Goal: Transaction & Acquisition: Purchase product/service

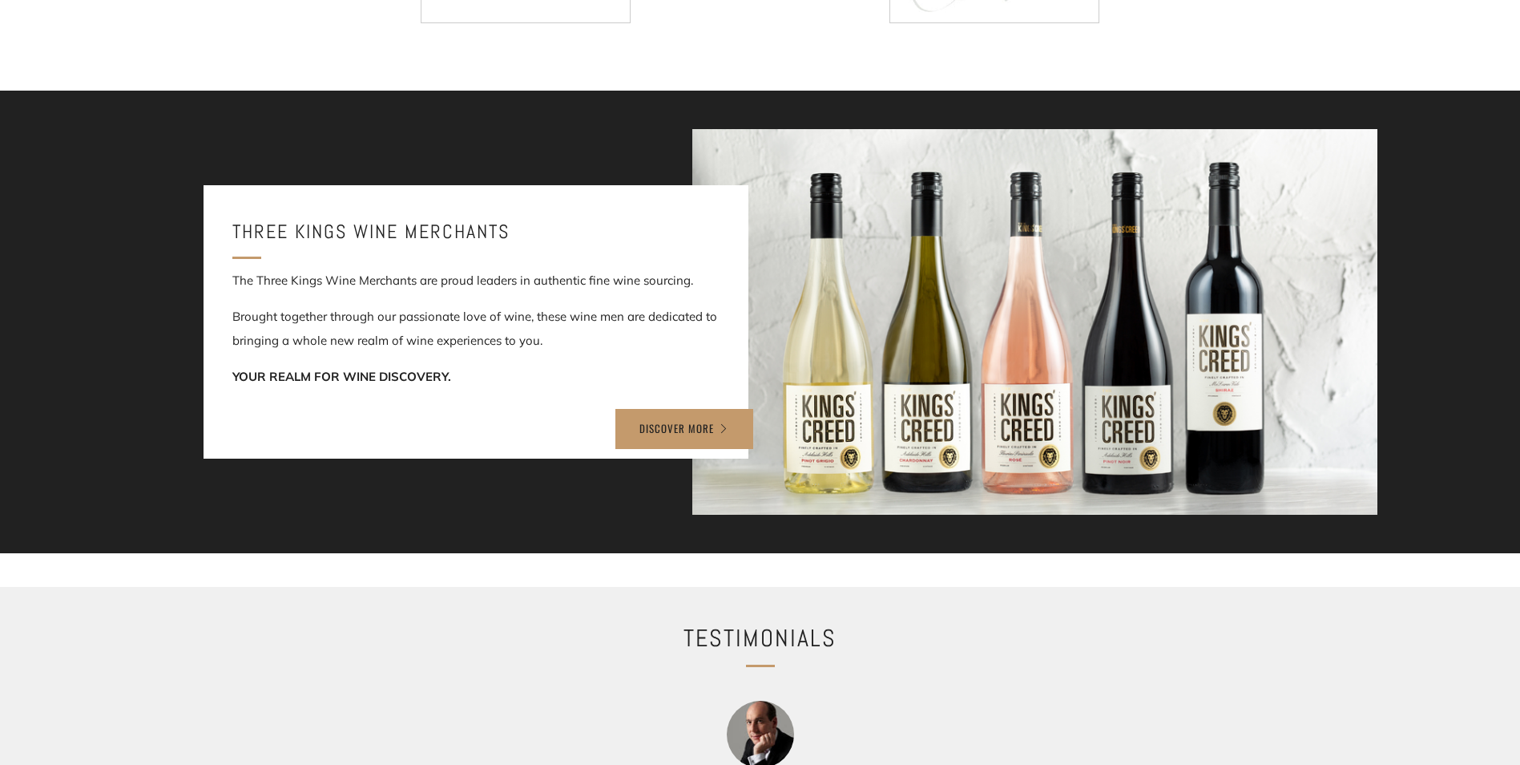
scroll to position [721, 0]
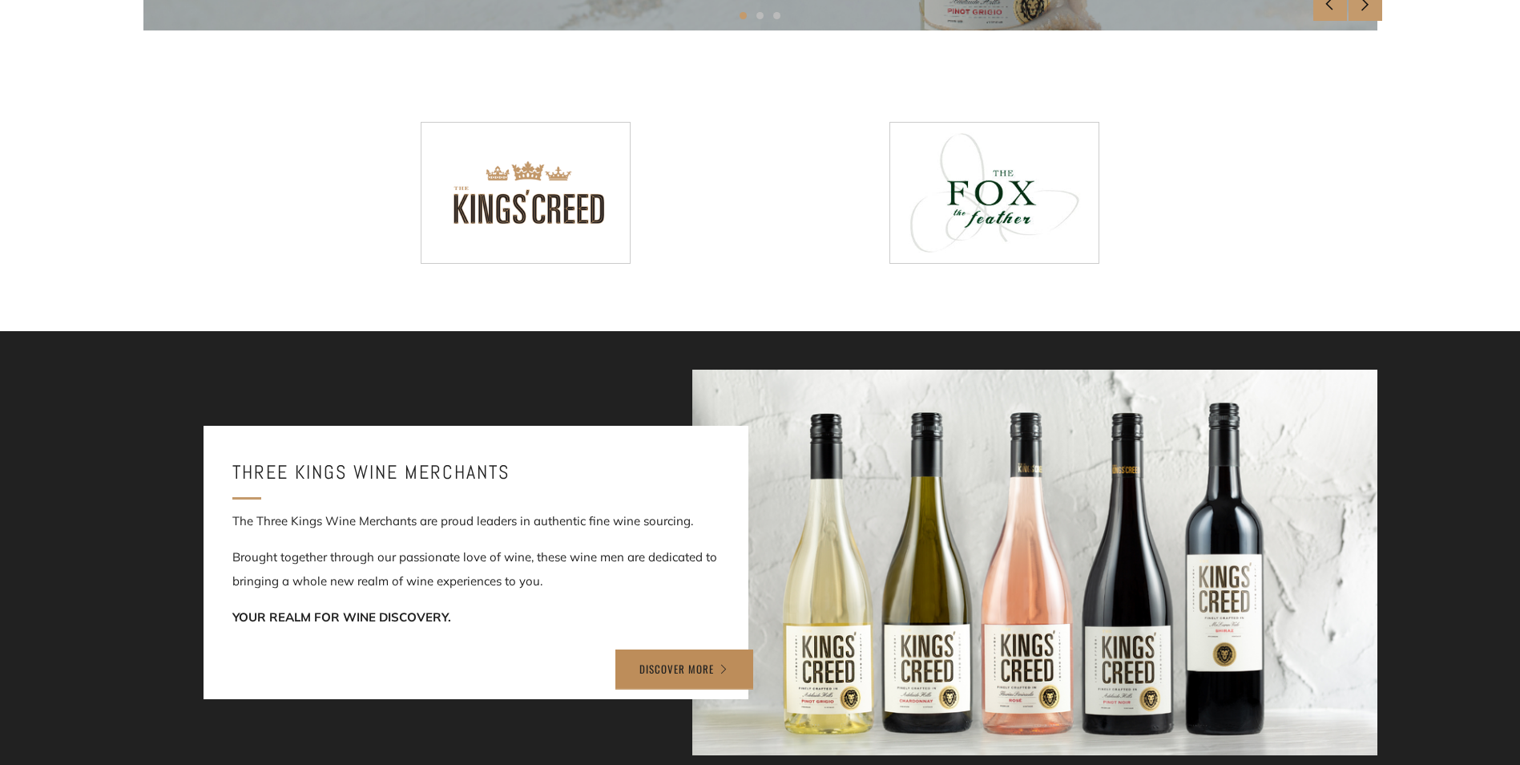
click at [677, 661] on link "DISCOVER MORE" at bounding box center [685, 669] width 138 height 40
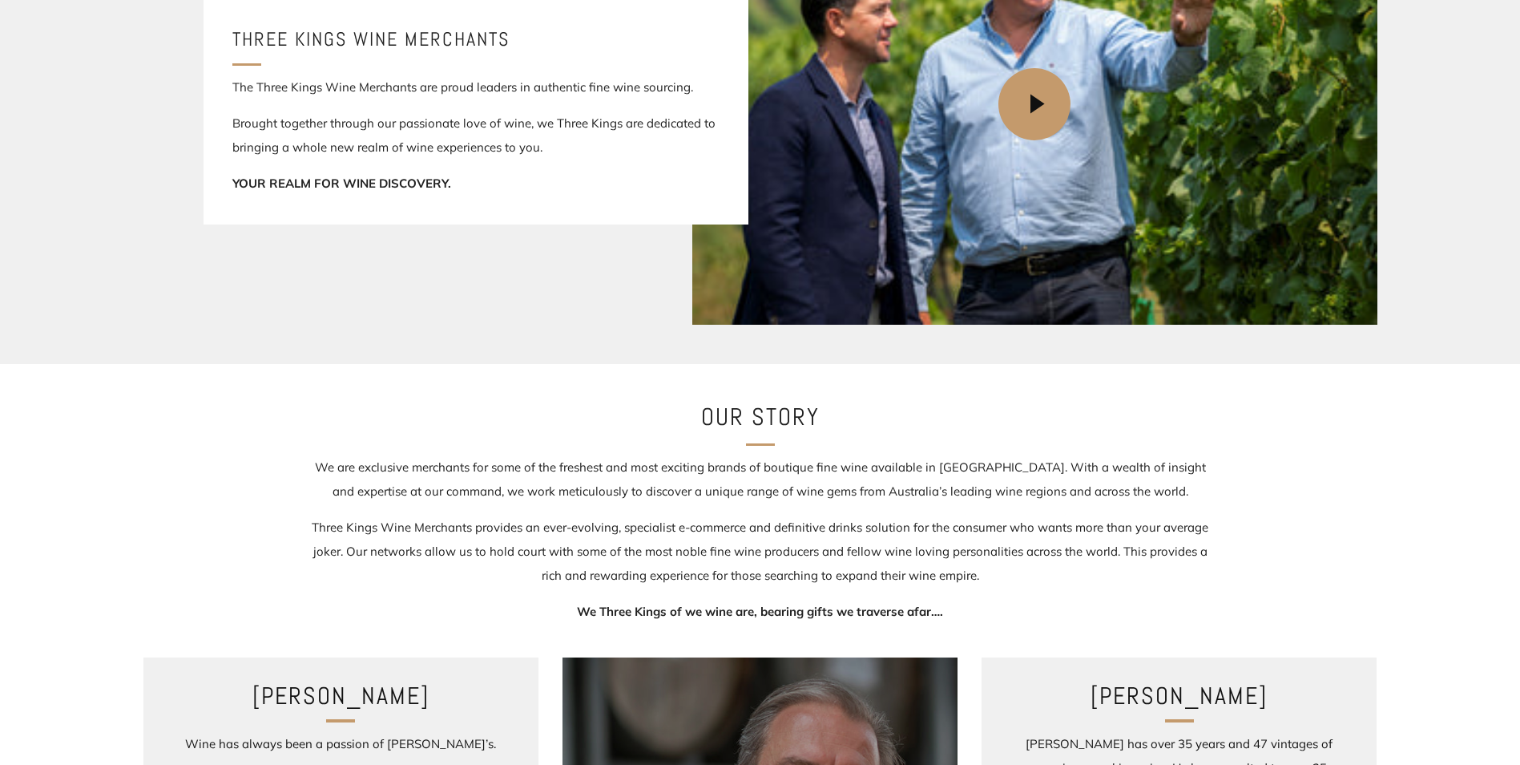
scroll to position [80, 0]
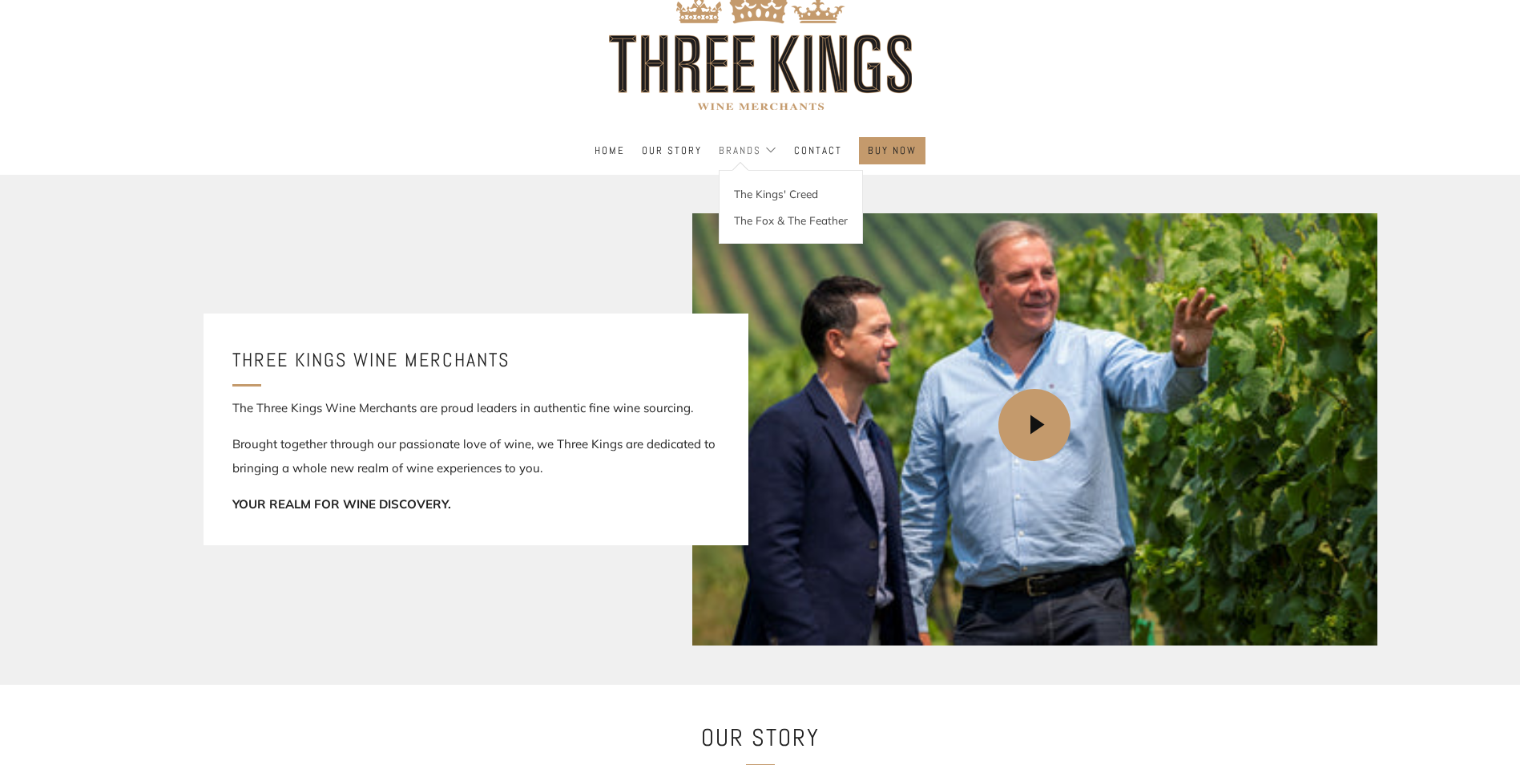
click at [750, 150] on link "Brands" at bounding box center [748, 151] width 59 height 26
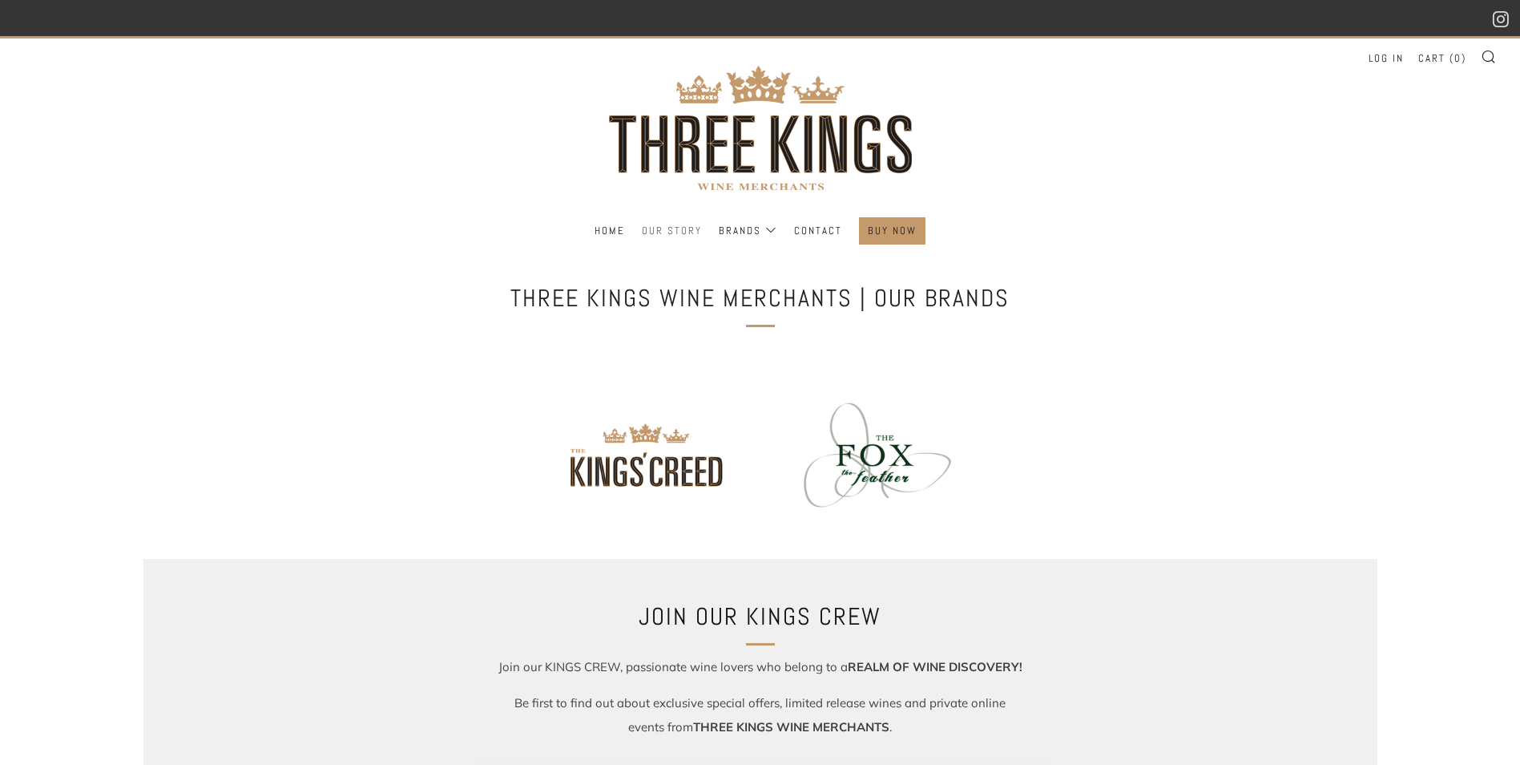
click at [667, 229] on link "Our Story" at bounding box center [672, 231] width 60 height 26
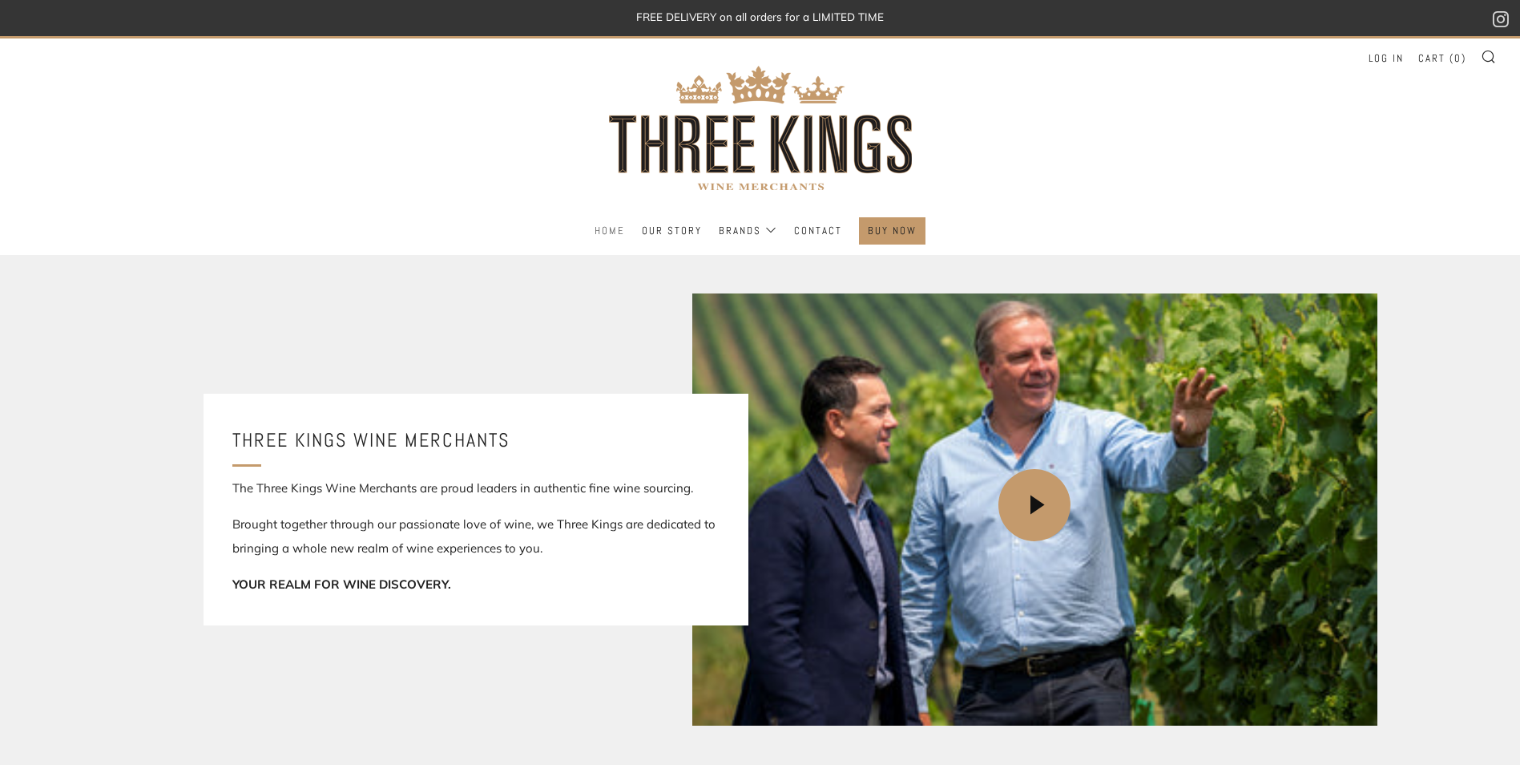
click at [616, 228] on link "Home" at bounding box center [610, 231] width 30 height 26
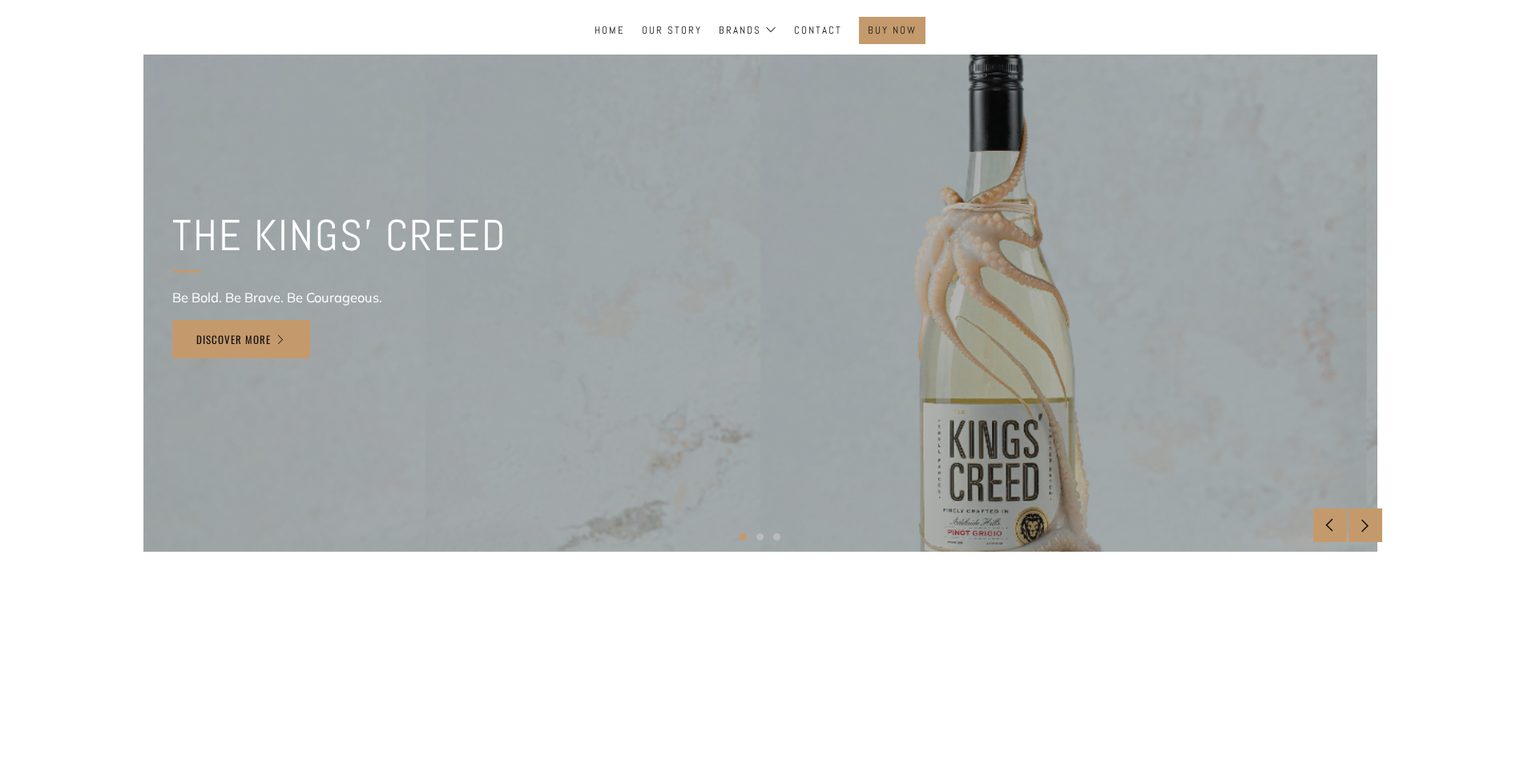
scroll to position [321, 0]
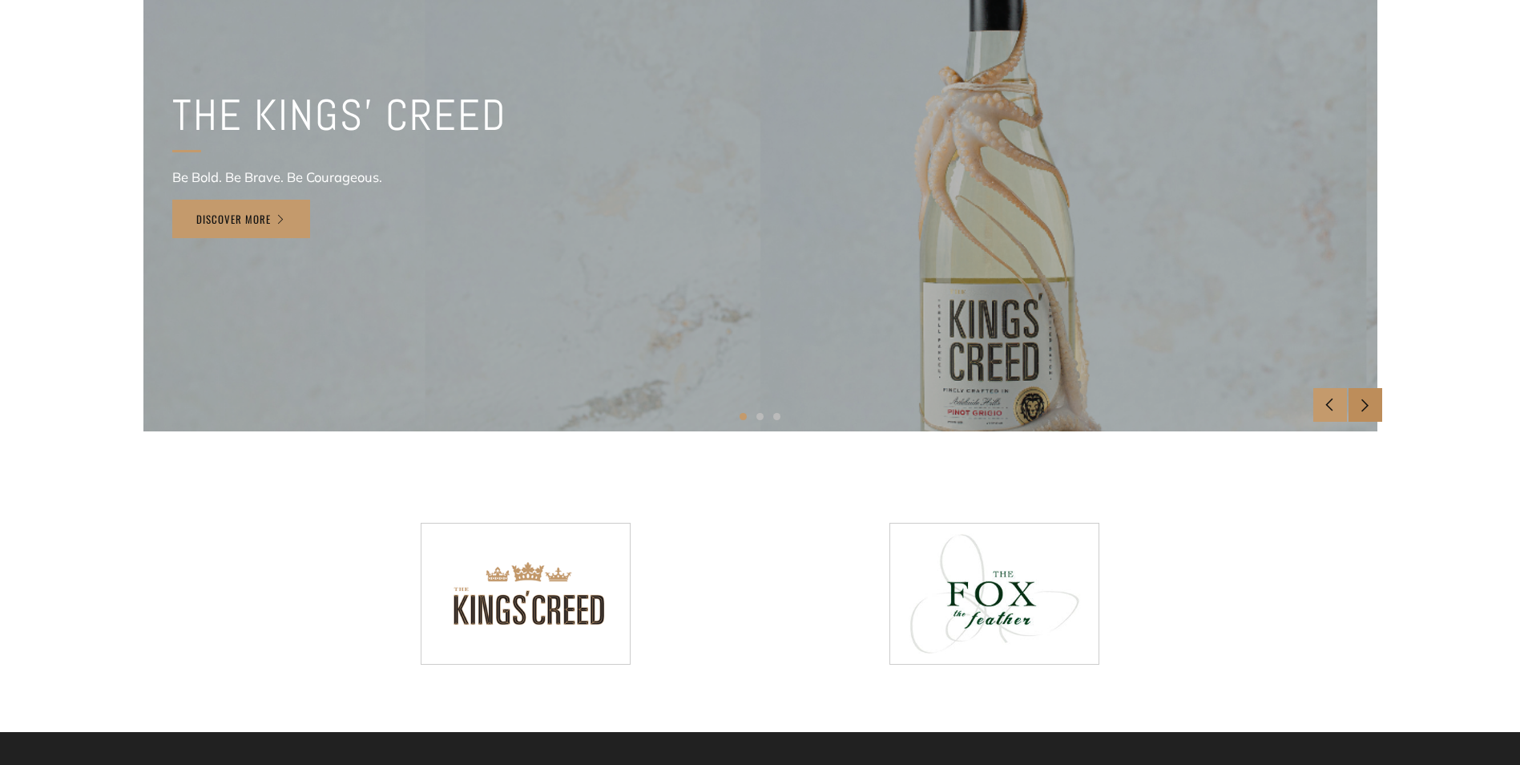
click at [1365, 406] on icon at bounding box center [1365, 405] width 14 height 14
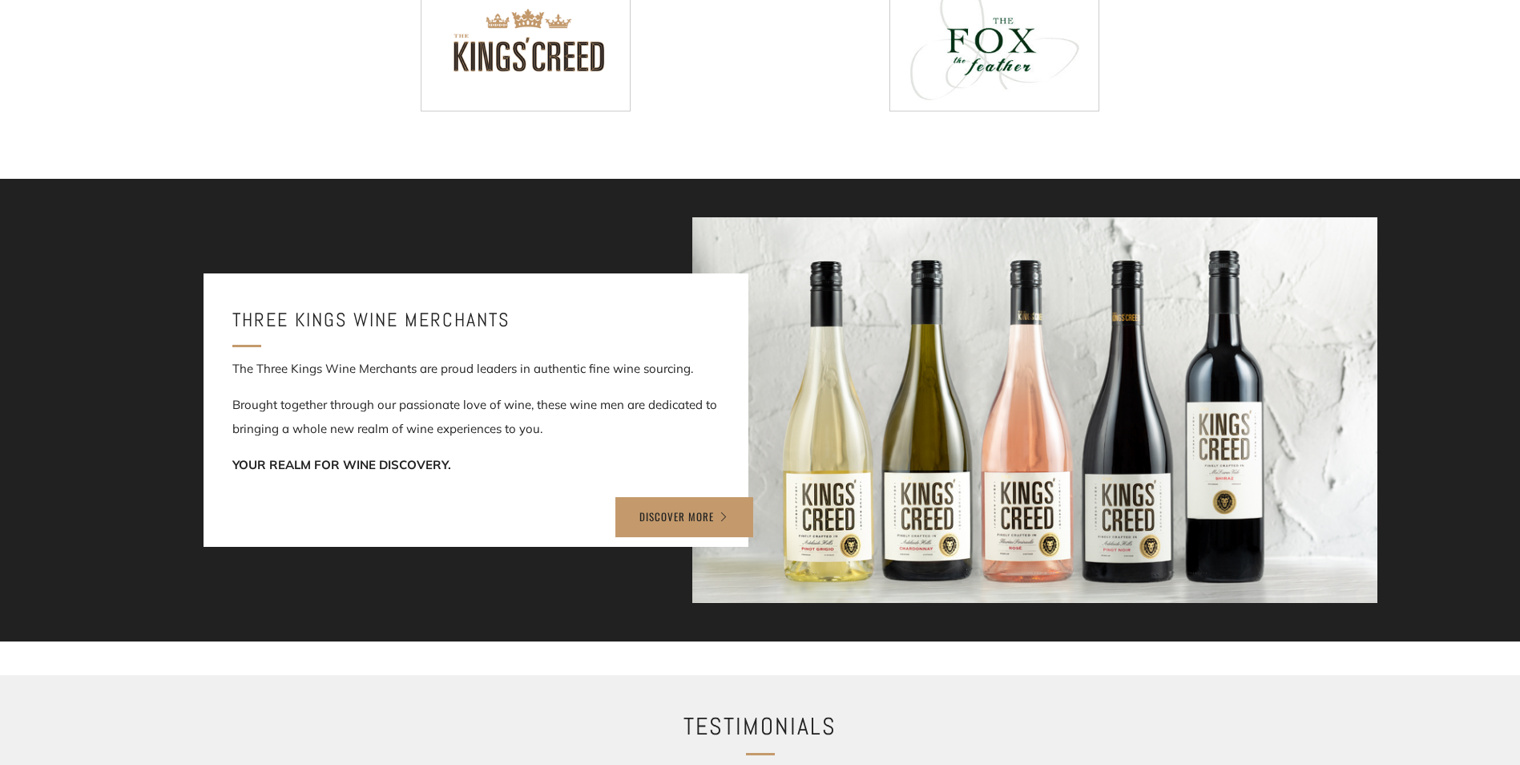
scroll to position [882, 0]
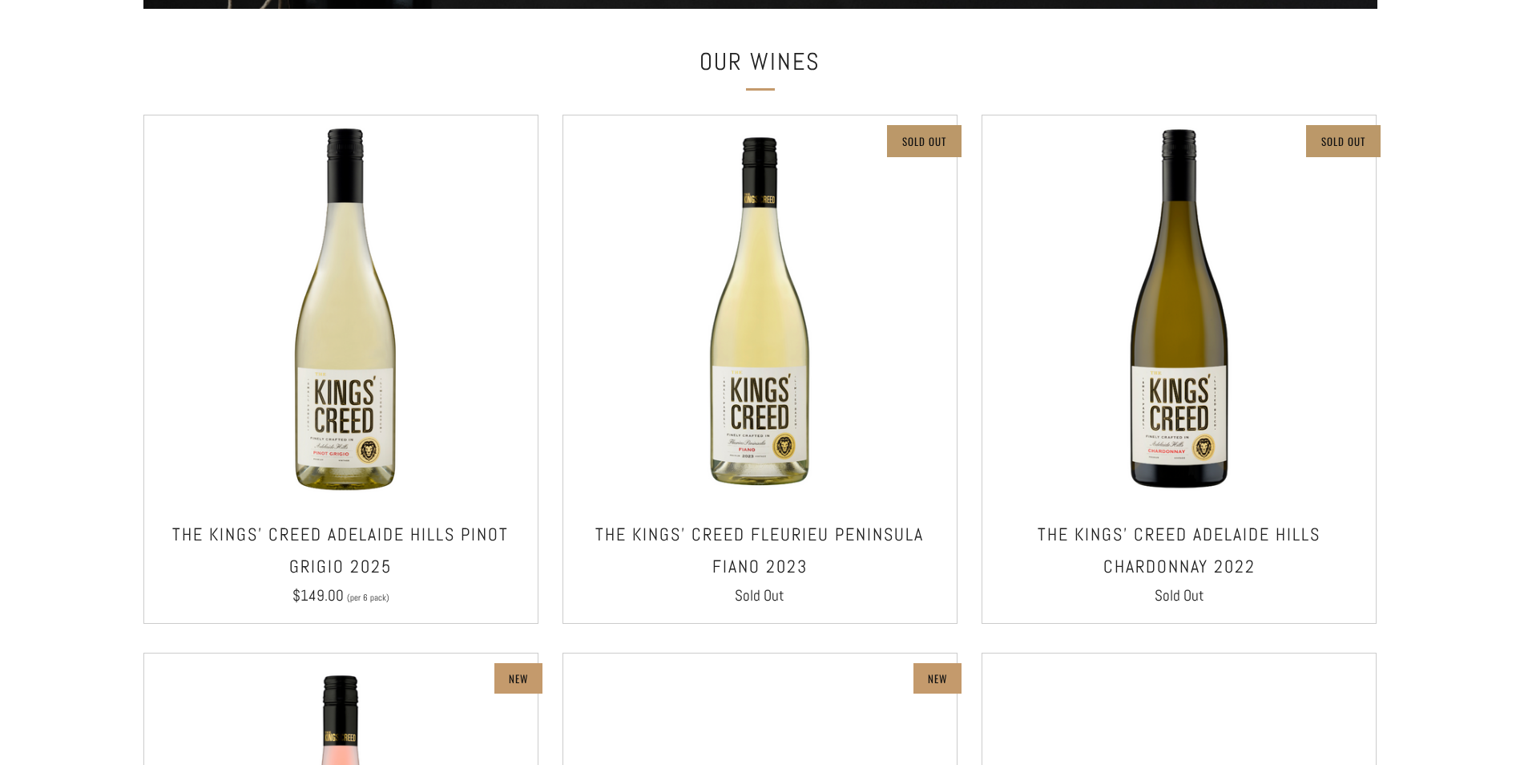
scroll to position [801, 0]
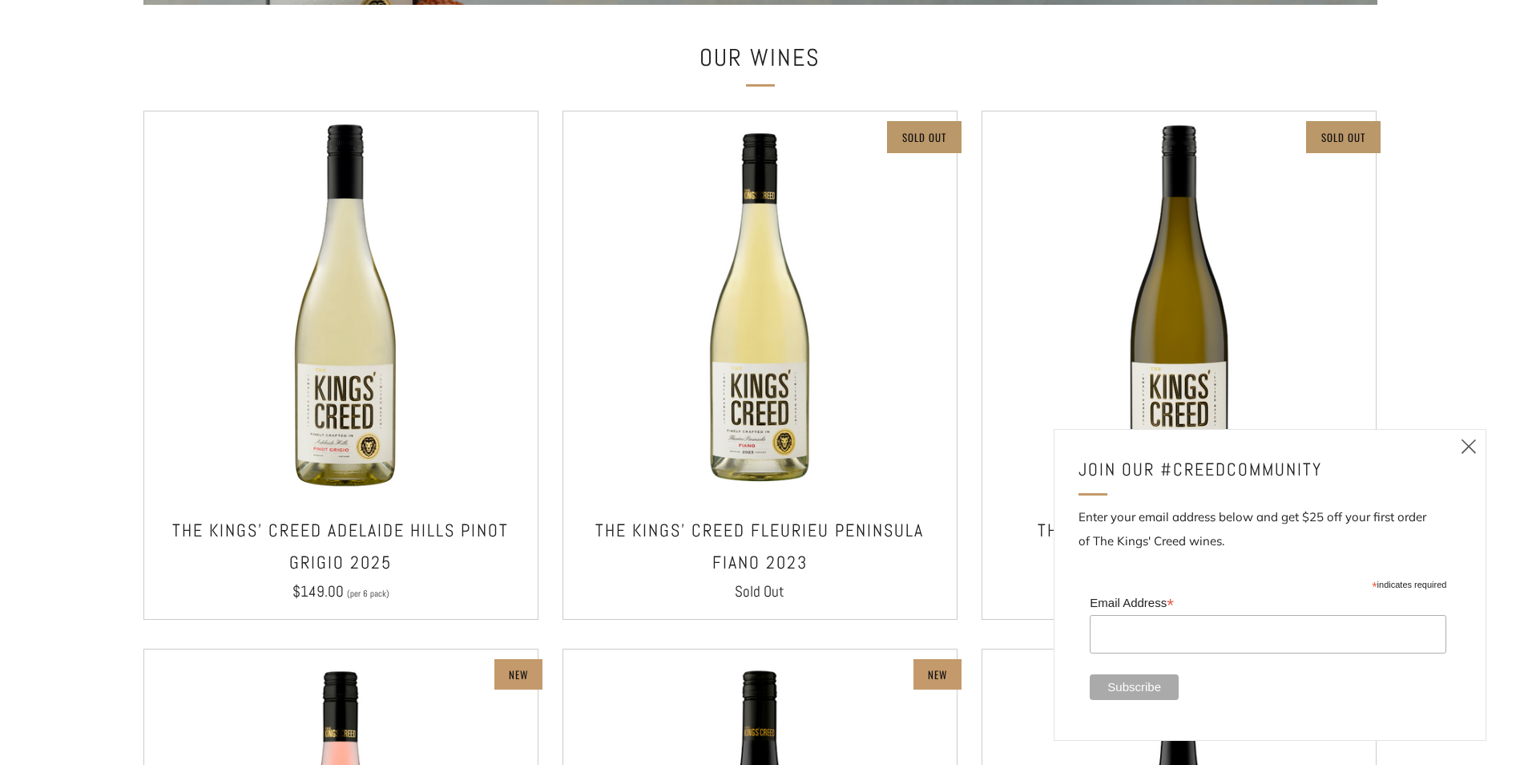
click at [1463, 244] on div at bounding box center [760, 748] width 1520 height 1147
click at [1471, 442] on icon at bounding box center [1468, 446] width 19 height 20
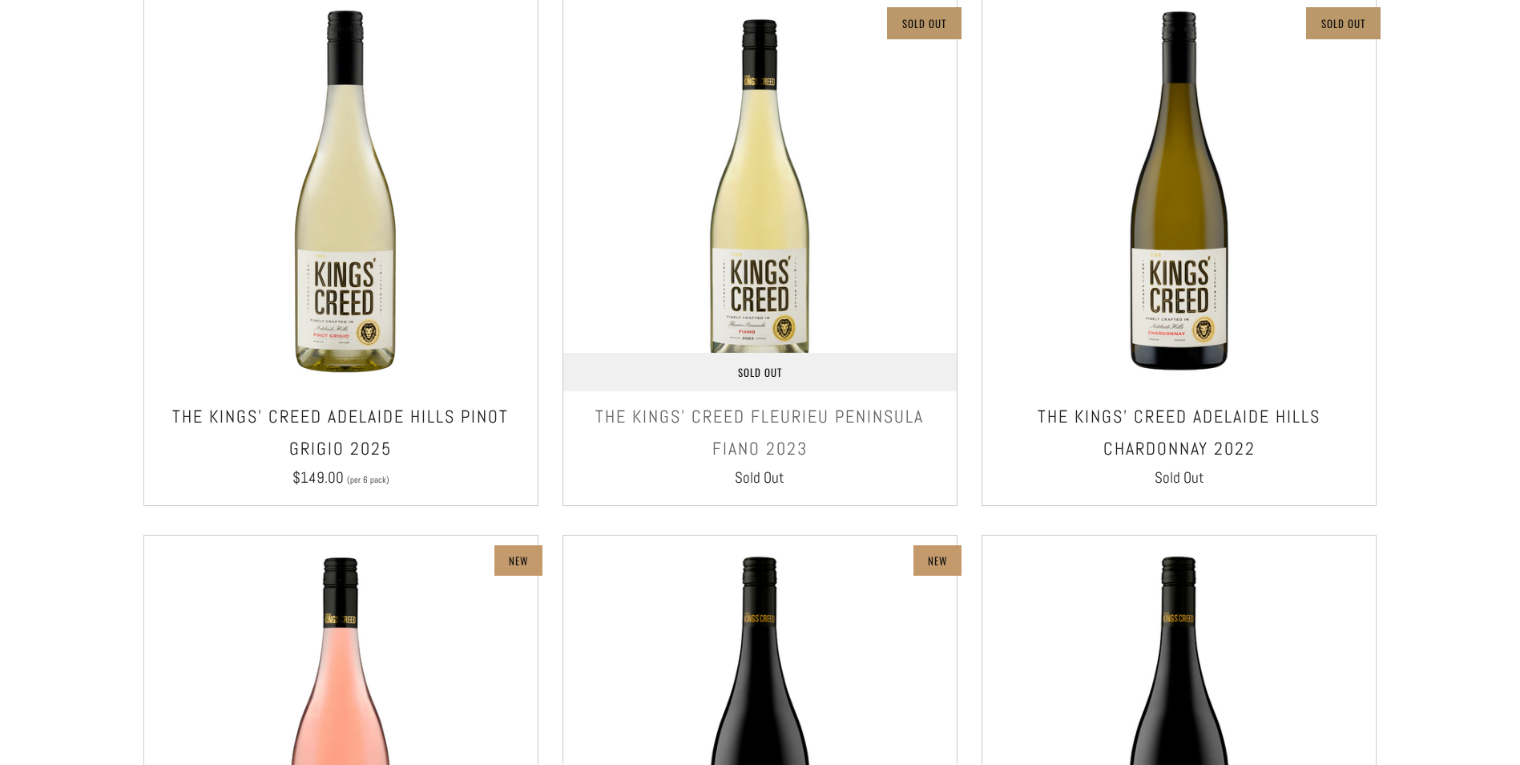
scroll to position [893, 0]
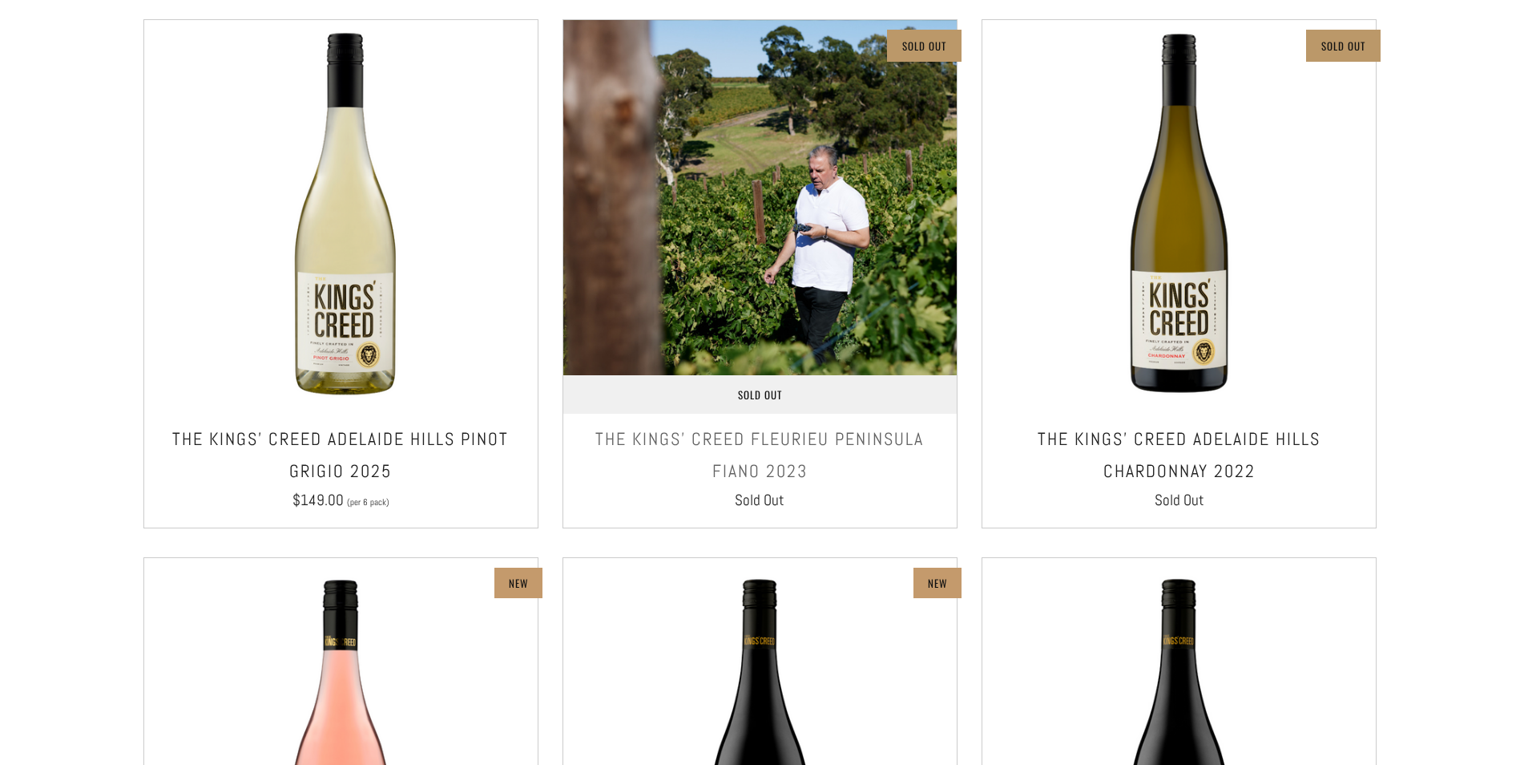
click at [781, 296] on img at bounding box center [760, 217] width 394 height 394
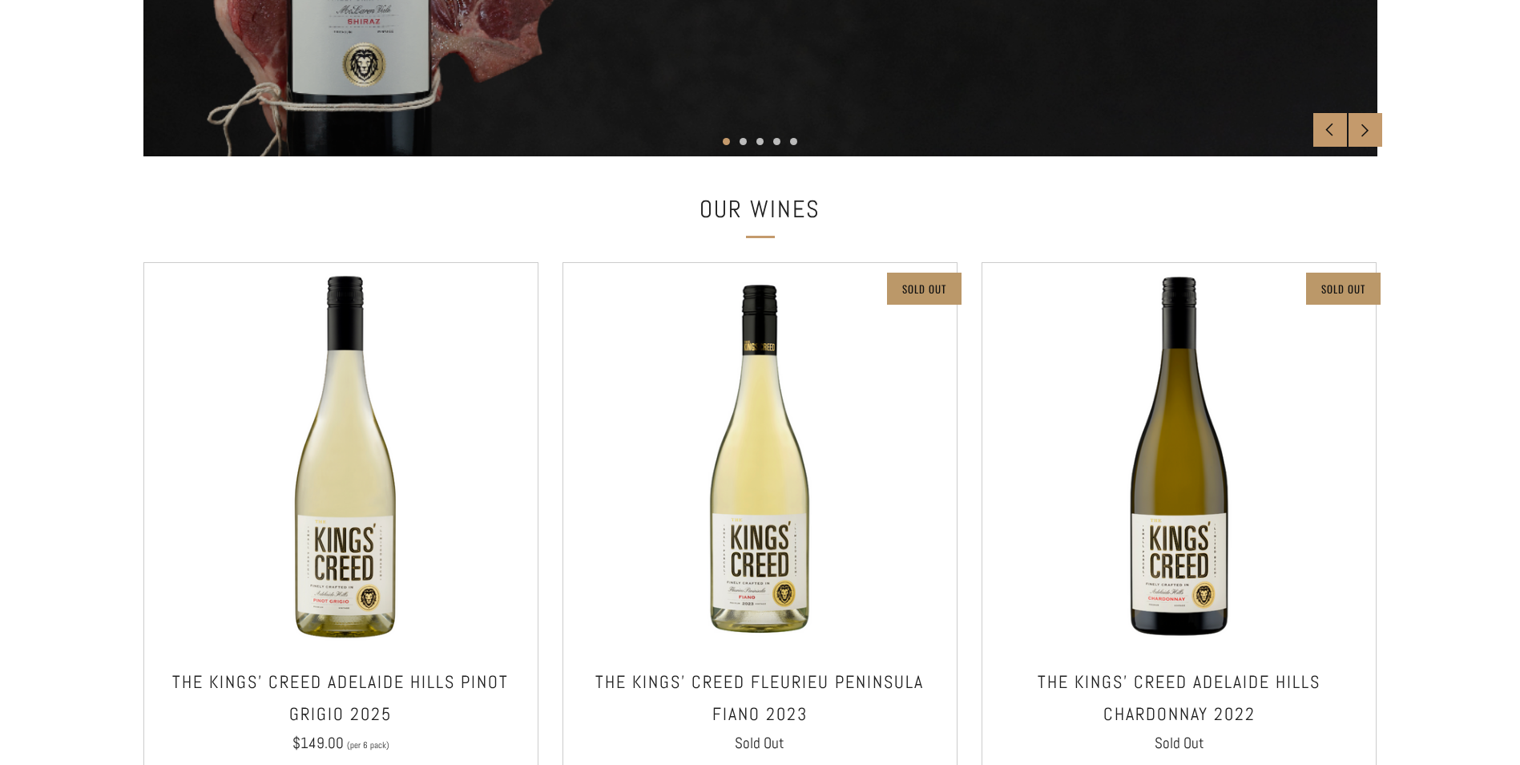
scroll to position [412, 0]
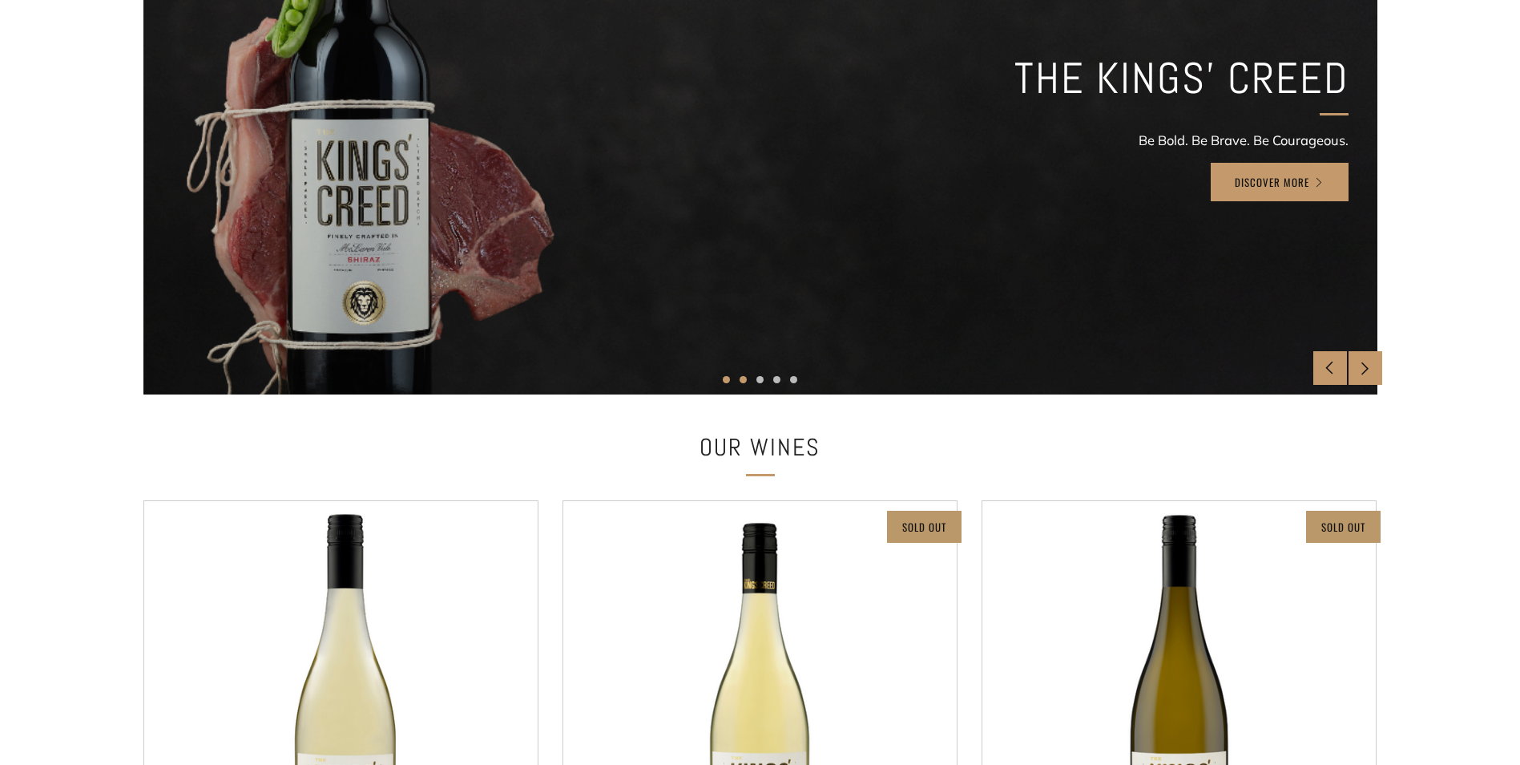
click at [745, 381] on button "2" at bounding box center [743, 379] width 7 height 7
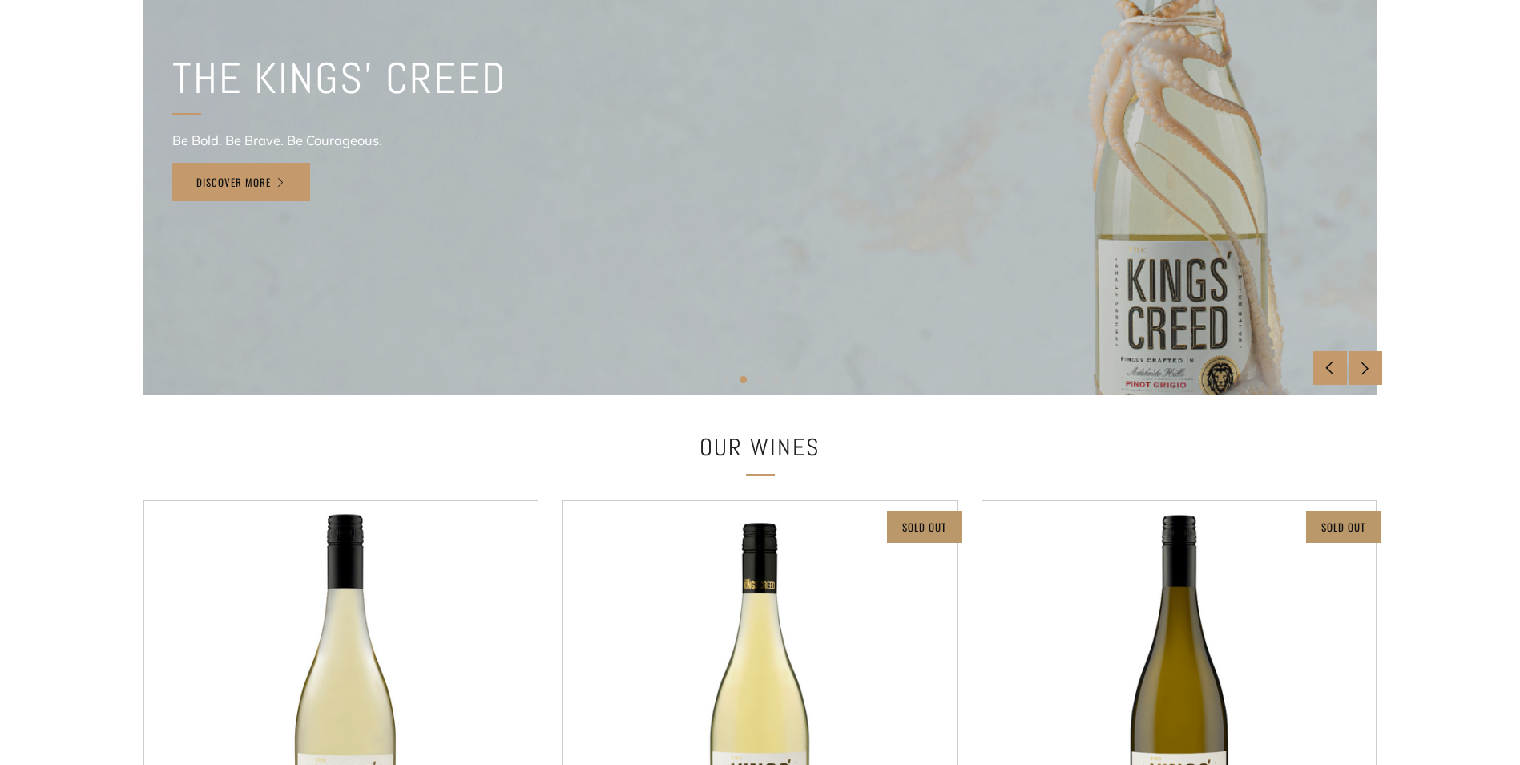
scroll to position [0, 0]
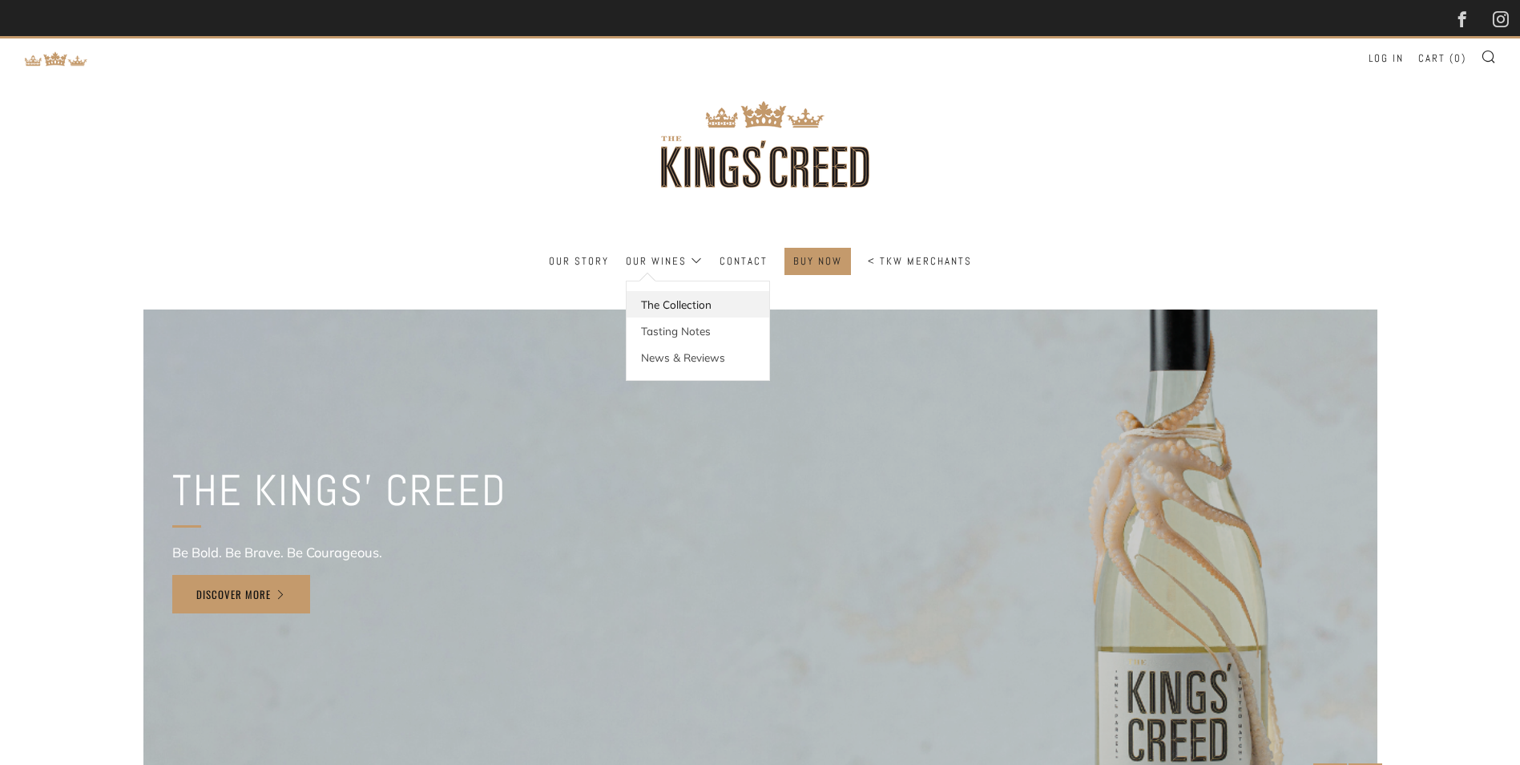
click at [675, 301] on link "The Collection" at bounding box center [698, 304] width 143 height 26
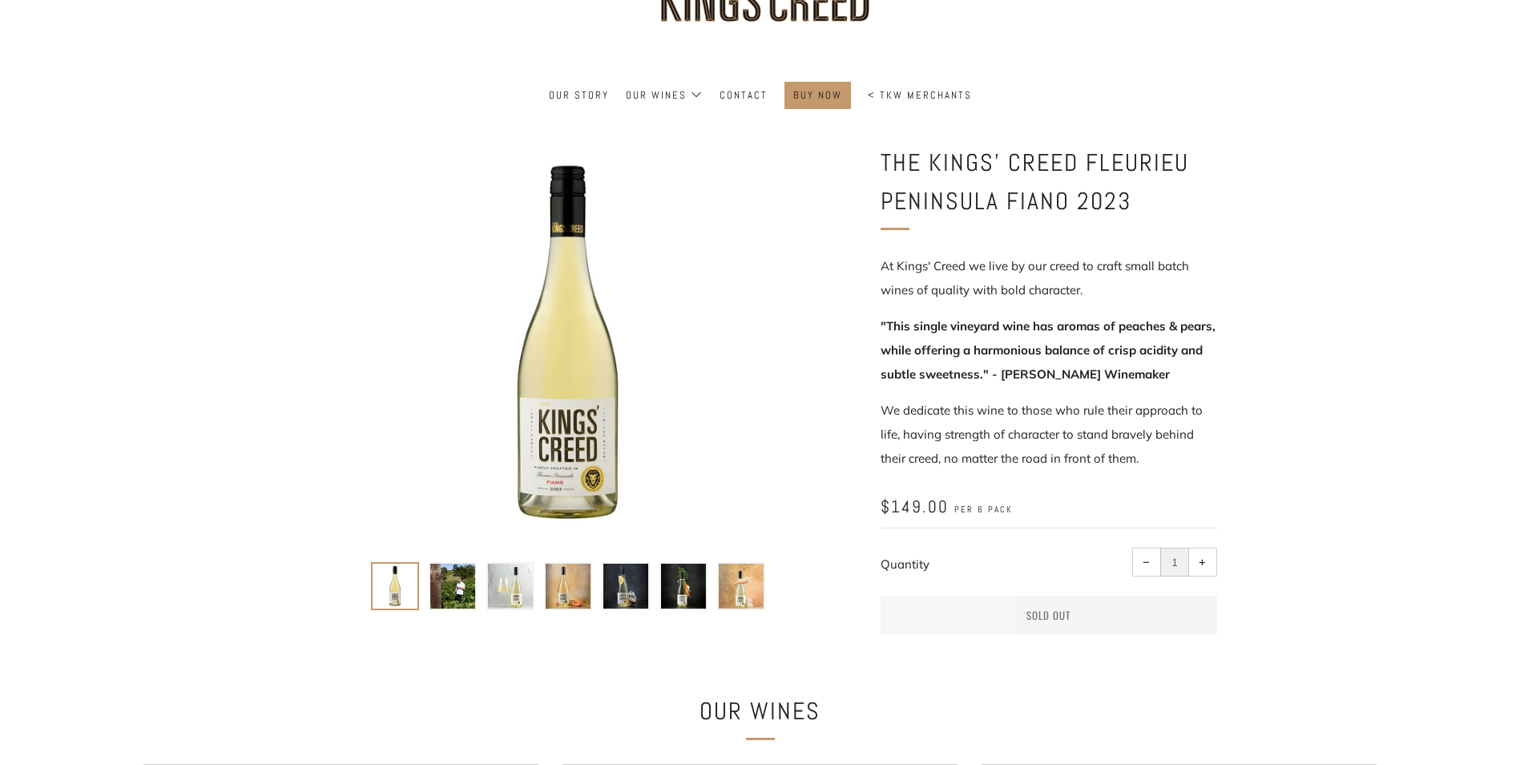
scroll to position [160, 0]
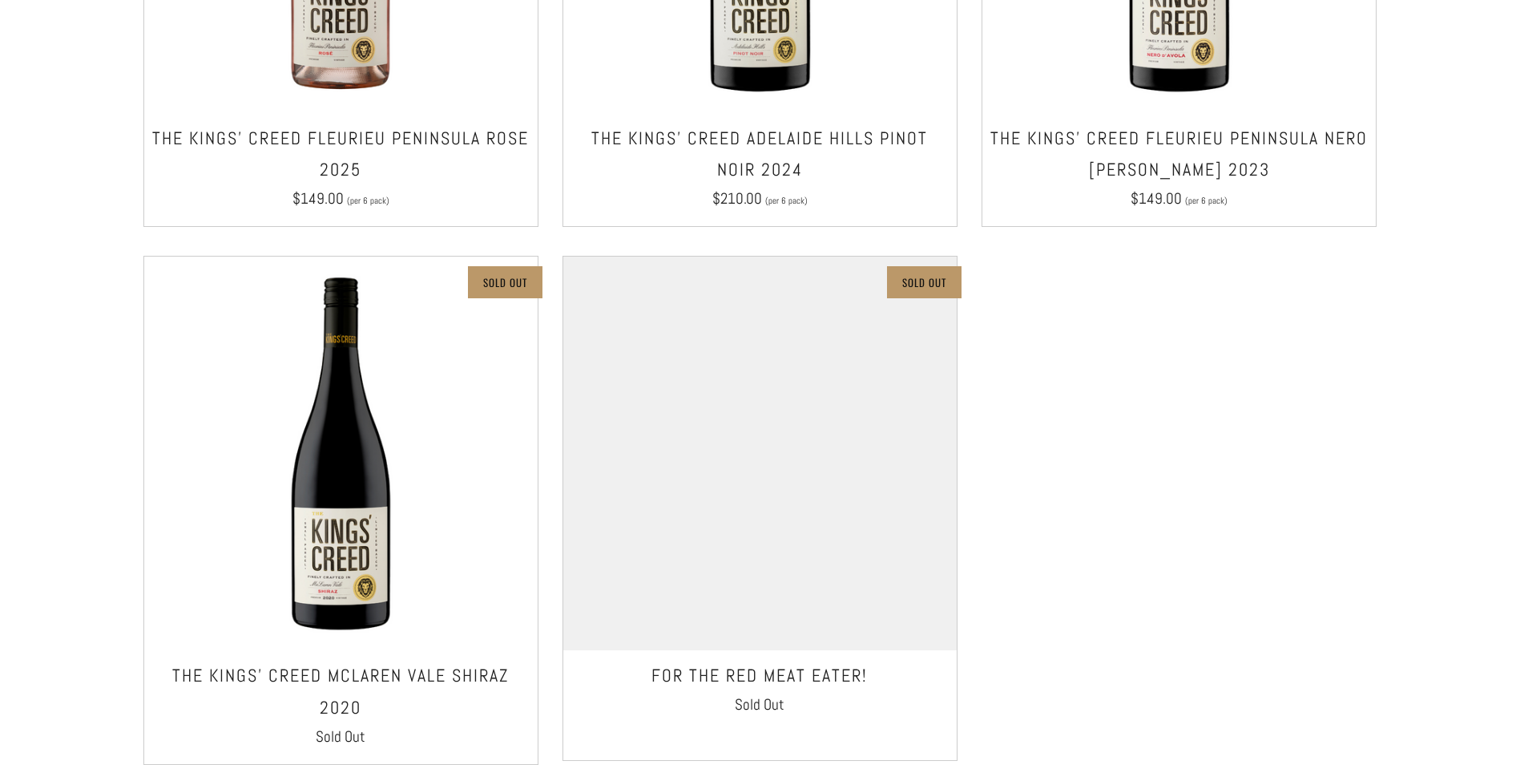
scroll to position [1282, 0]
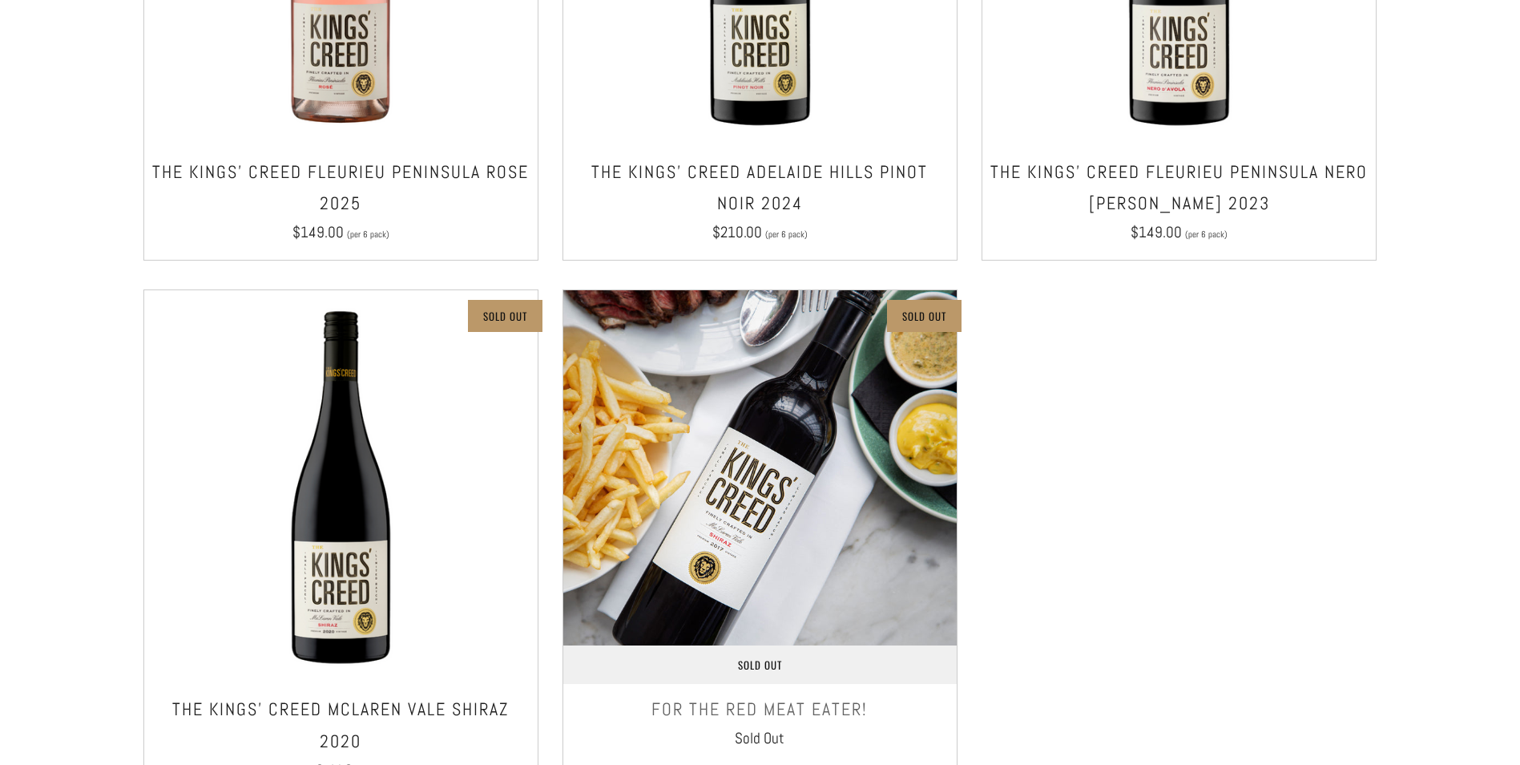
click at [747, 549] on img at bounding box center [760, 487] width 394 height 394
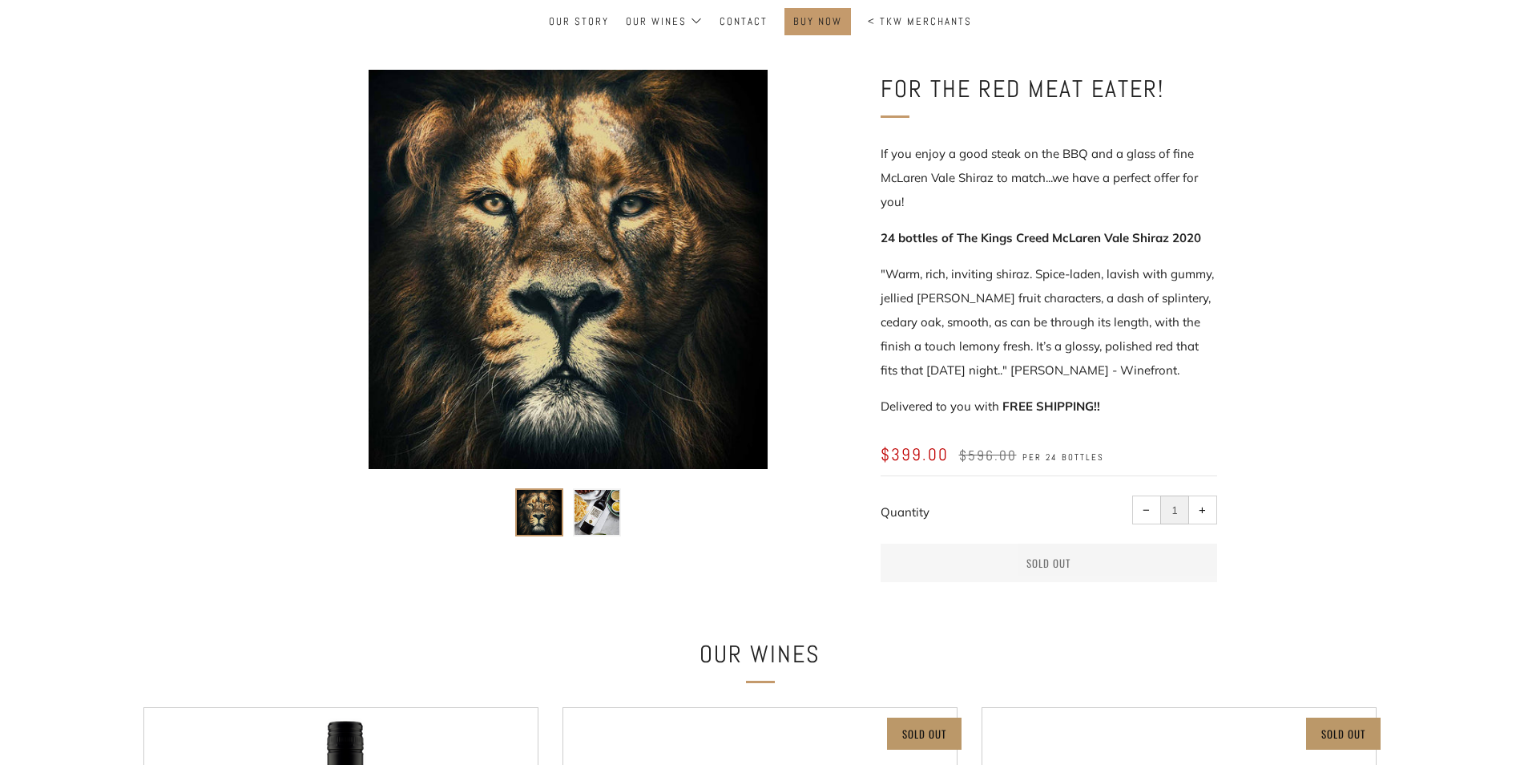
scroll to position [240, 0]
click at [551, 523] on img at bounding box center [539, 511] width 45 height 45
click at [591, 521] on img at bounding box center [597, 511] width 45 height 45
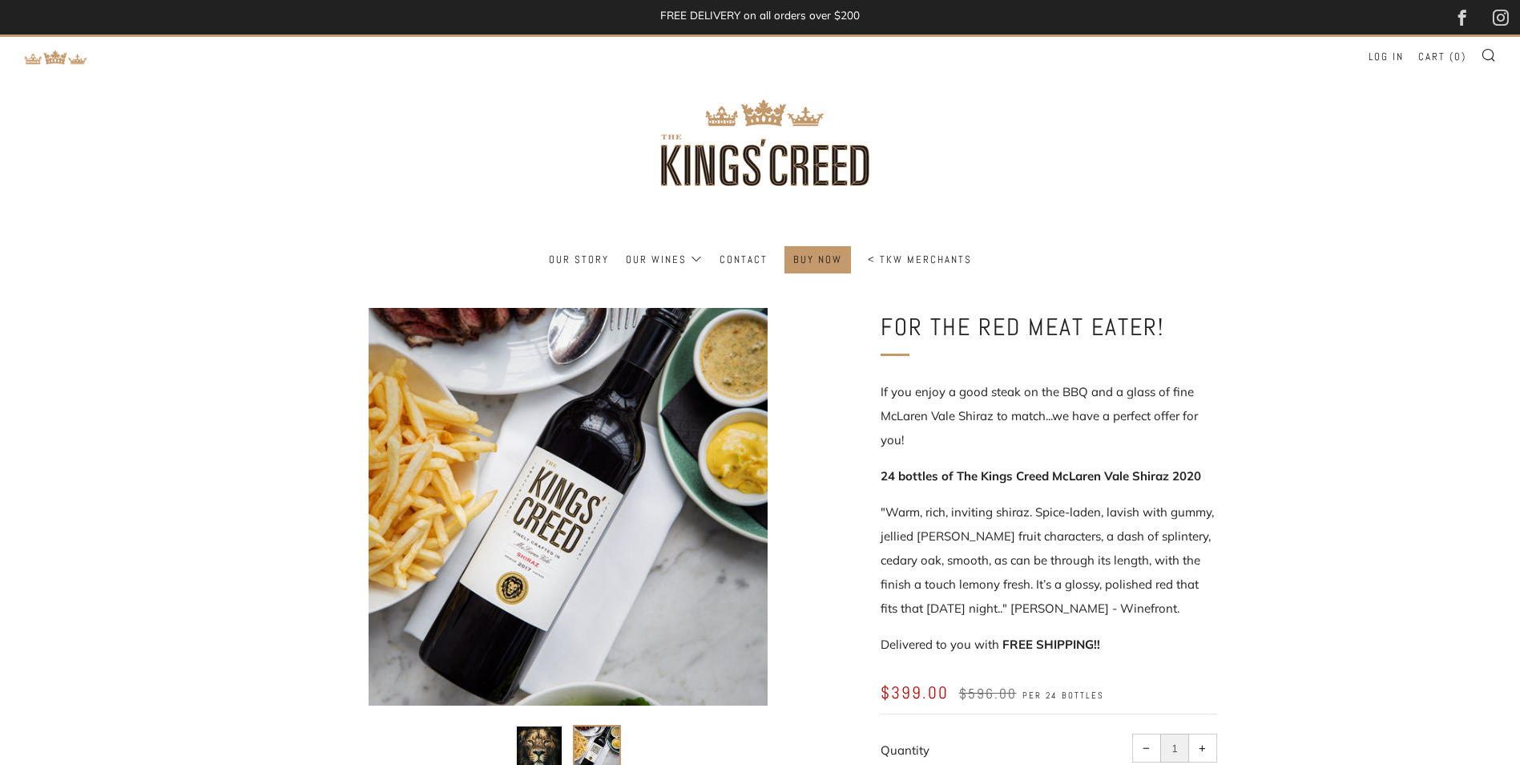
scroll to position [0, 0]
